Goal: Information Seeking & Learning: Learn about a topic

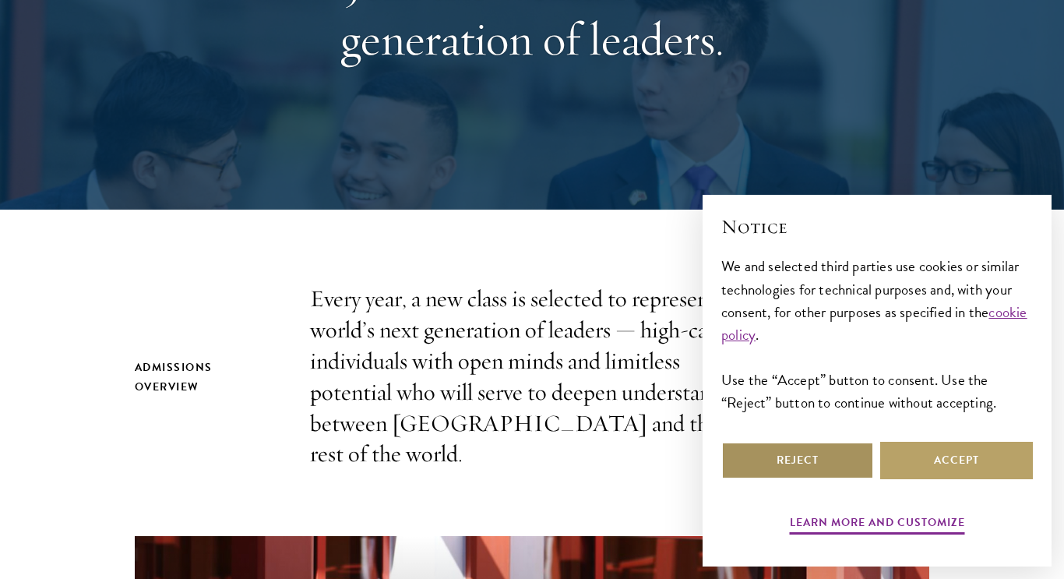
click at [748, 452] on button "Reject" at bounding box center [797, 460] width 153 height 37
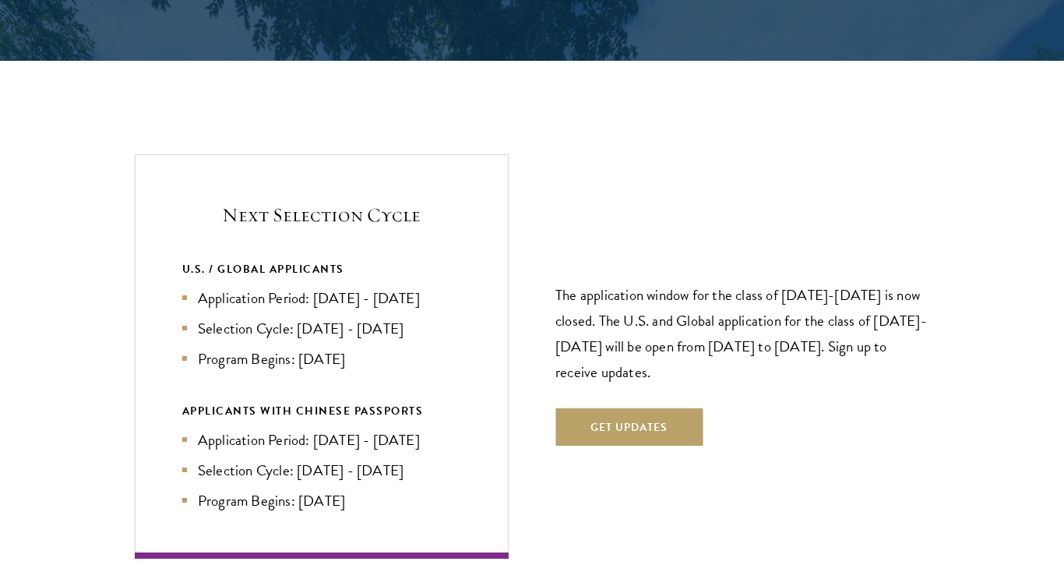
scroll to position [3176, 0]
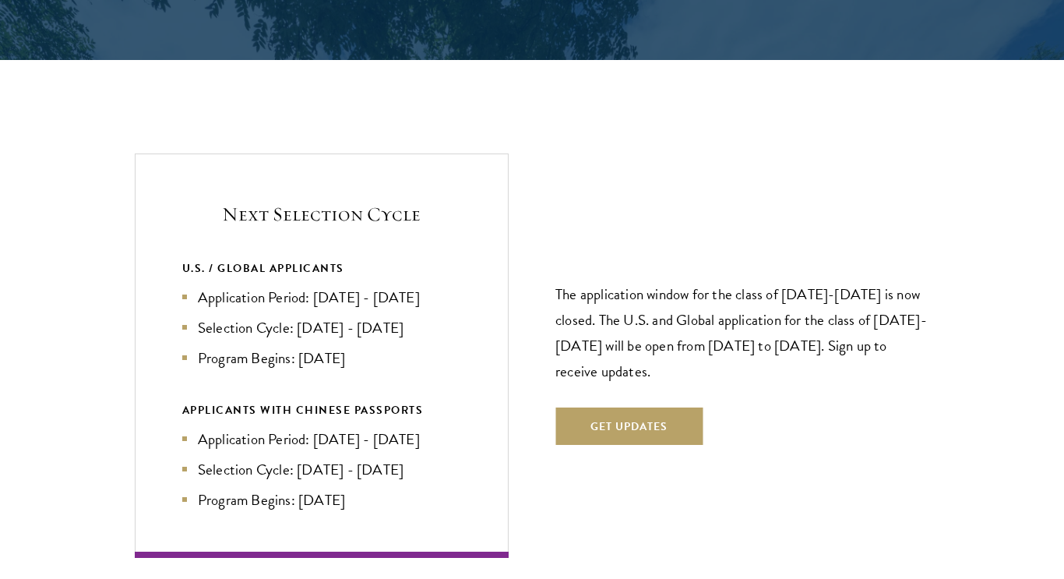
click at [346, 316] on li "Selection Cycle: [DATE] - [DATE]" at bounding box center [321, 327] width 279 height 23
click at [312, 286] on li "Application Period: [DATE] - [DATE]" at bounding box center [321, 297] width 279 height 23
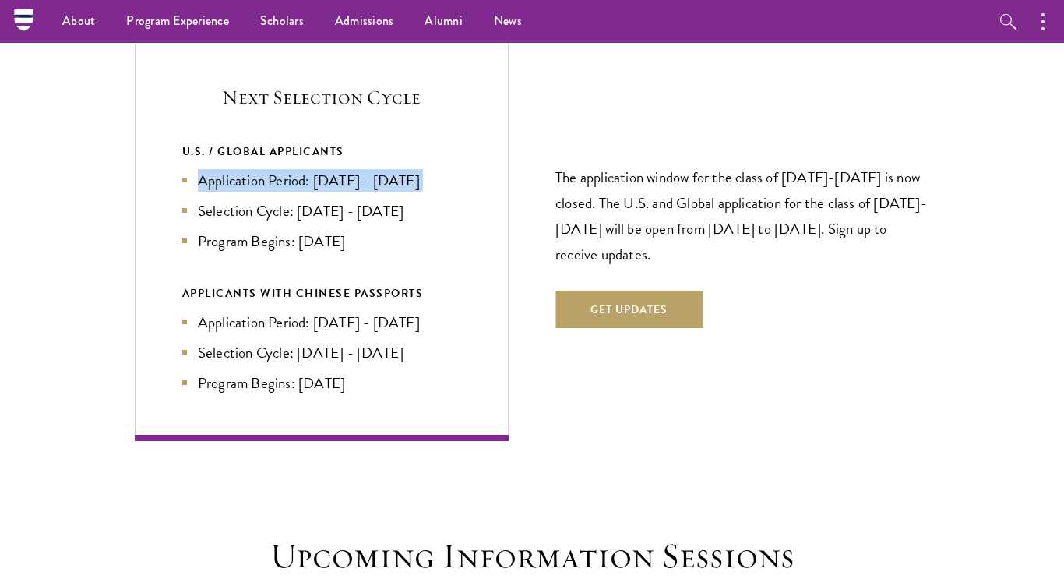
scroll to position [3289, 0]
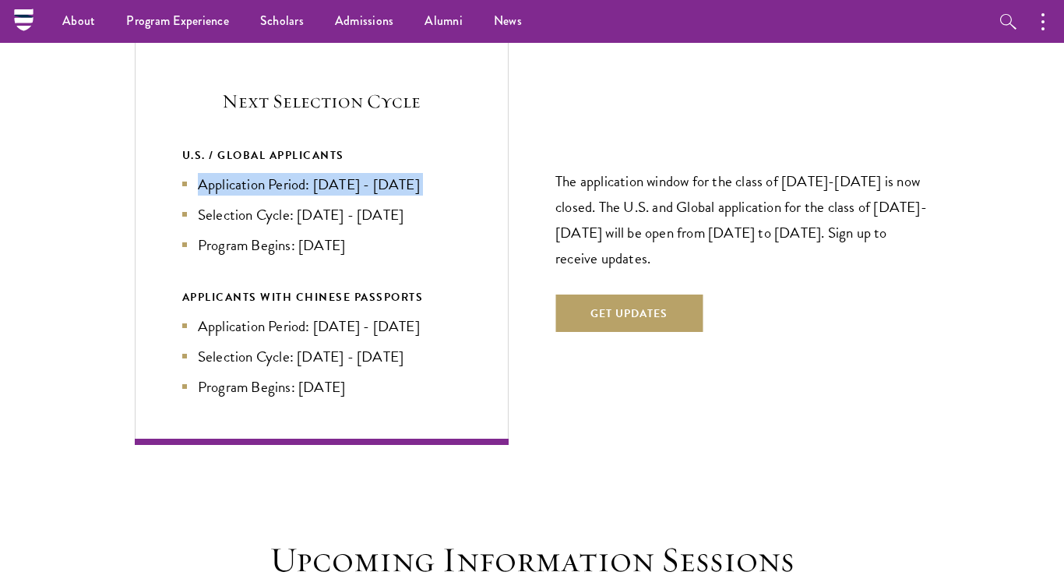
click at [594, 199] on p "The application window for the class of [DATE]-[DATE] is now closed. The U.S. a…" at bounding box center [742, 219] width 374 height 103
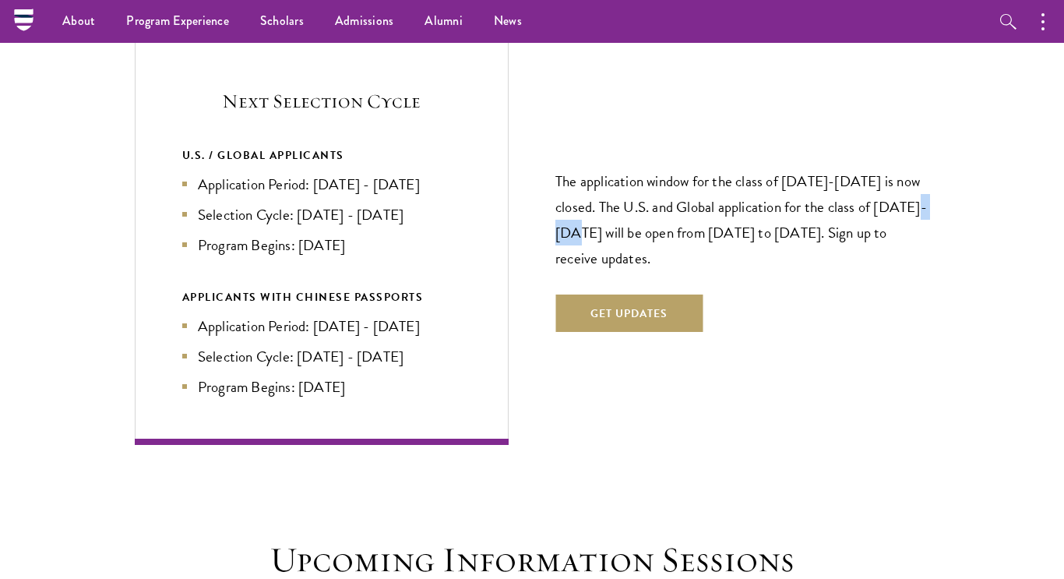
click at [594, 199] on p "The application window for the class of [DATE]-[DATE] is now closed. The U.S. a…" at bounding box center [742, 219] width 374 height 103
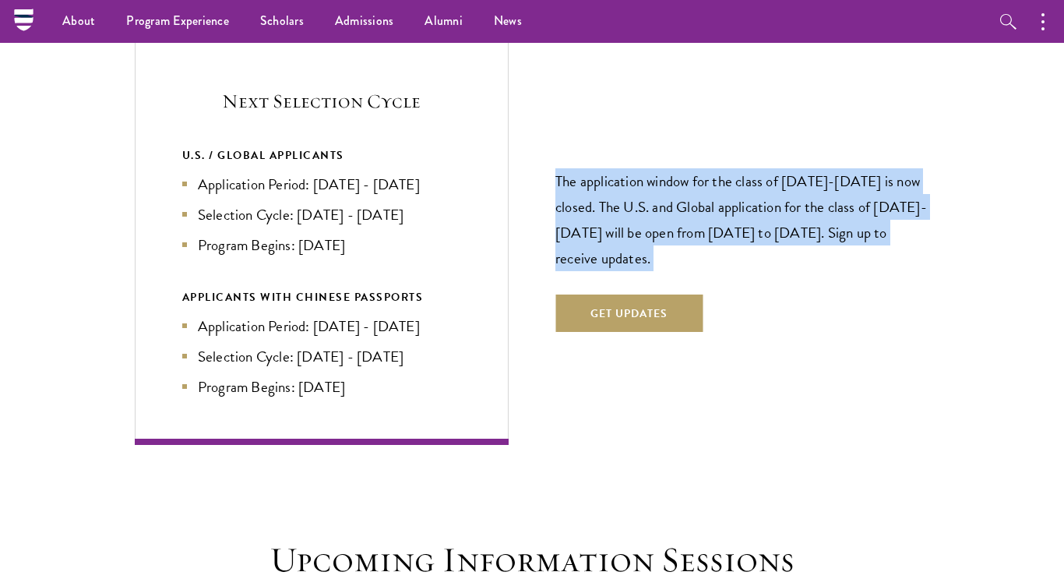
click at [594, 199] on p "The application window for the class of [DATE]-[DATE] is now closed. The U.S. a…" at bounding box center [742, 219] width 374 height 103
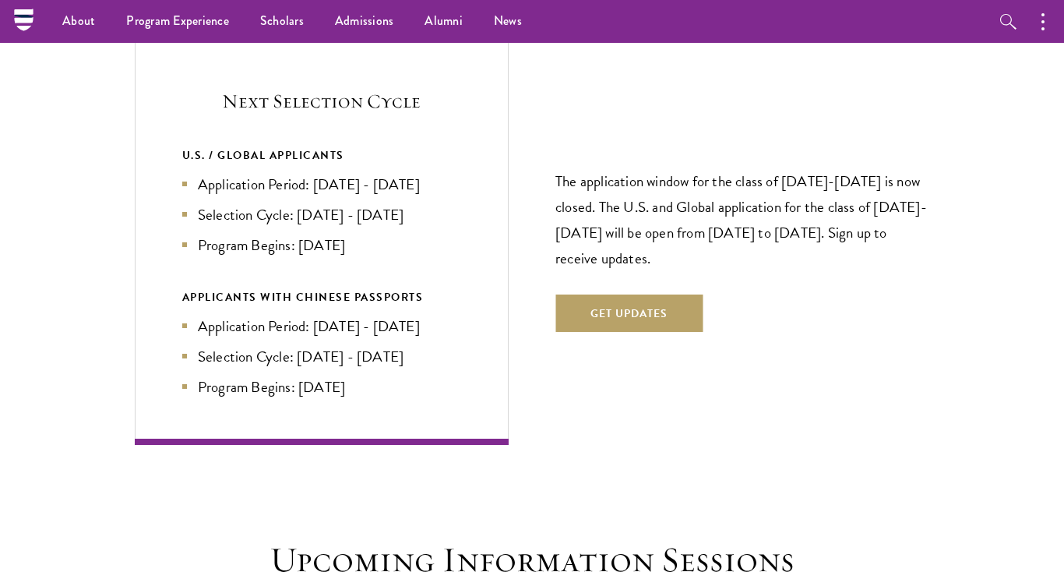
click at [594, 199] on p "The application window for the class of [DATE]-[DATE] is now closed. The U.S. a…" at bounding box center [742, 219] width 374 height 103
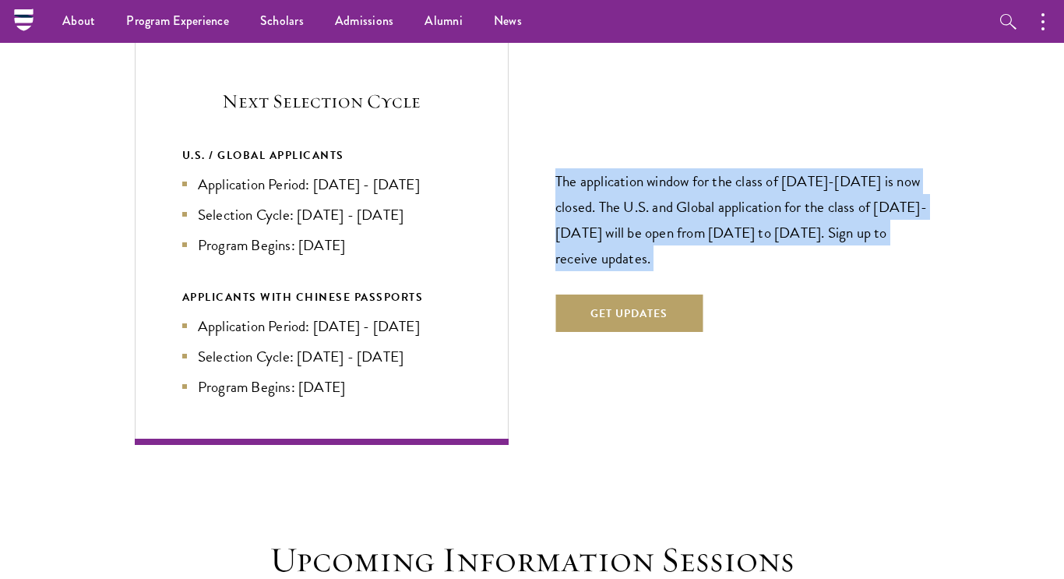
click at [594, 199] on p "The application window for the class of [DATE]-[DATE] is now closed. The U.S. a…" at bounding box center [742, 219] width 374 height 103
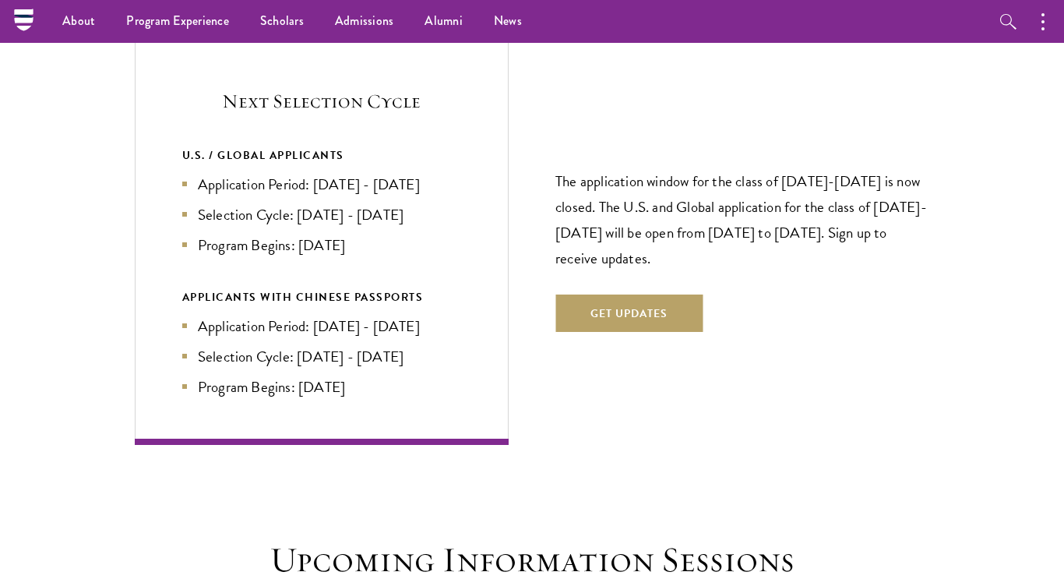
click at [594, 199] on p "The application window for the class of [DATE]-[DATE] is now closed. The U.S. a…" at bounding box center [742, 219] width 374 height 103
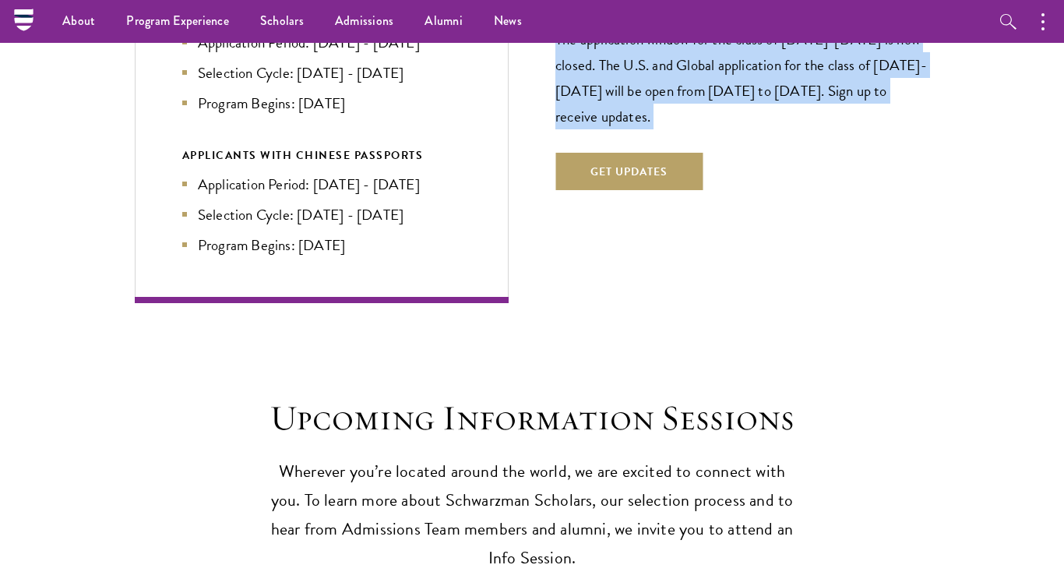
scroll to position [3116, 0]
